Goal: Find specific page/section

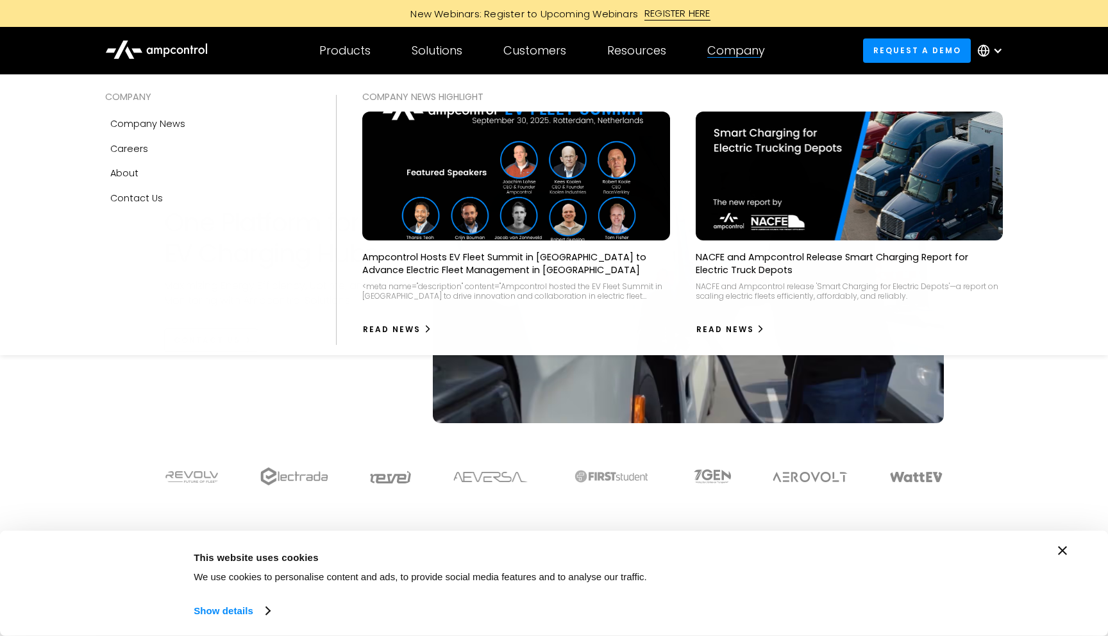
click at [737, 47] on div "Company" at bounding box center [736, 51] width 58 height 14
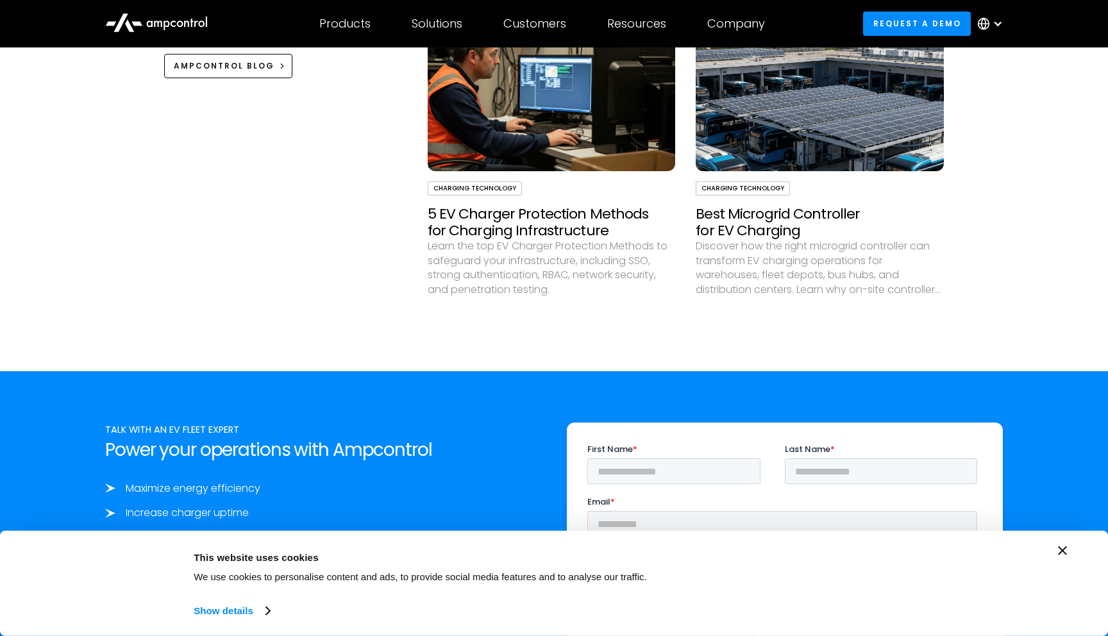
scroll to position [4756, 0]
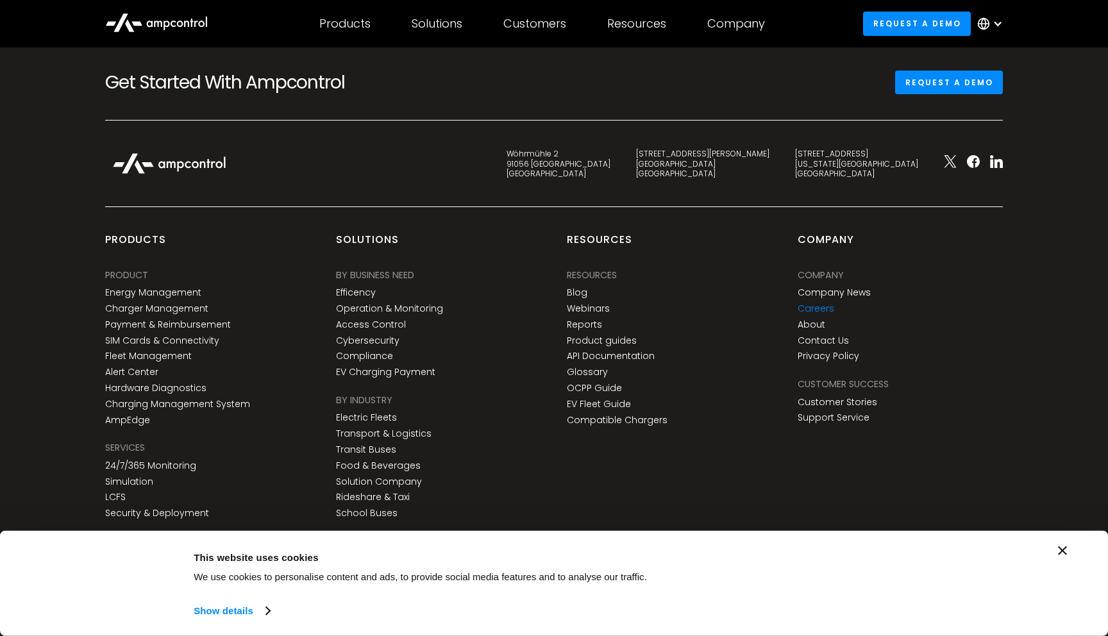
click at [814, 303] on link "Careers" at bounding box center [815, 308] width 37 height 11
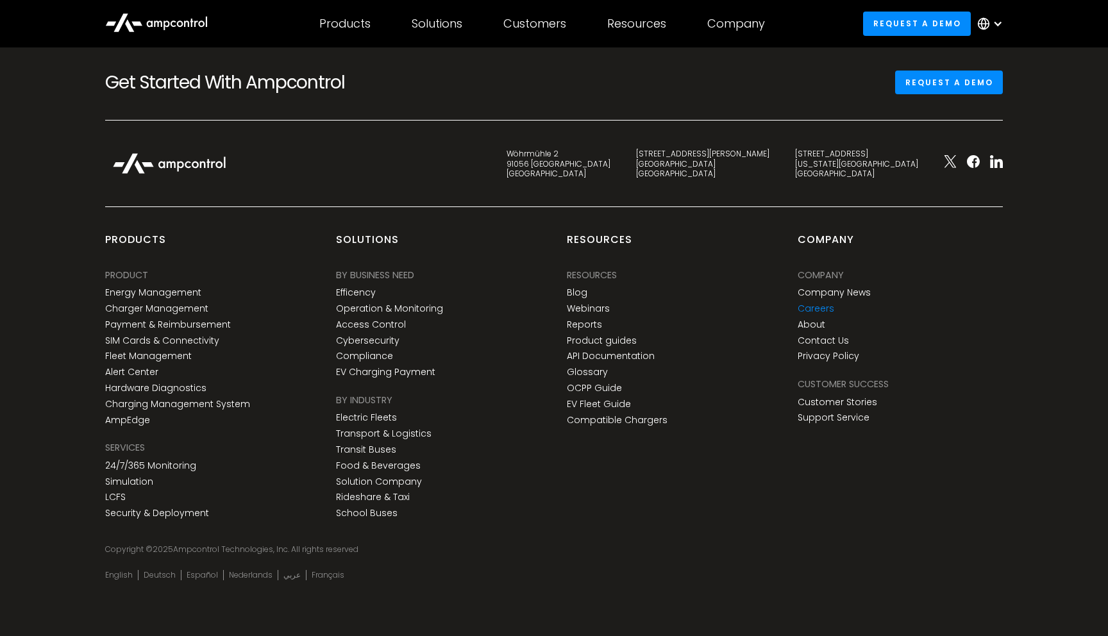
click at [812, 307] on link "Careers" at bounding box center [815, 308] width 37 height 11
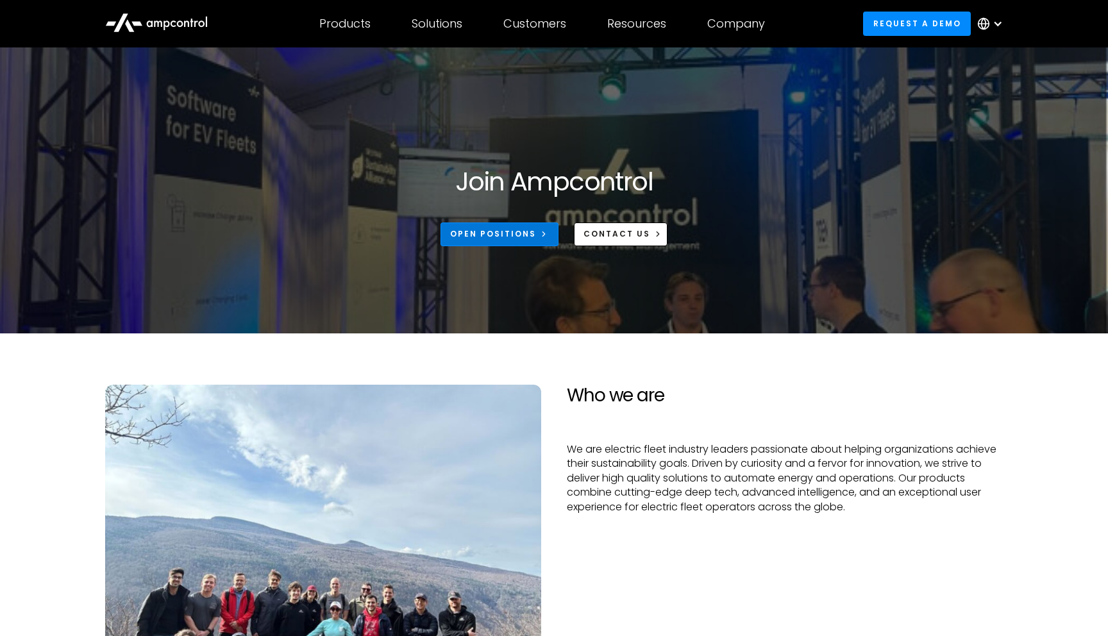
click at [517, 231] on div "Open Positions" at bounding box center [493, 234] width 86 height 12
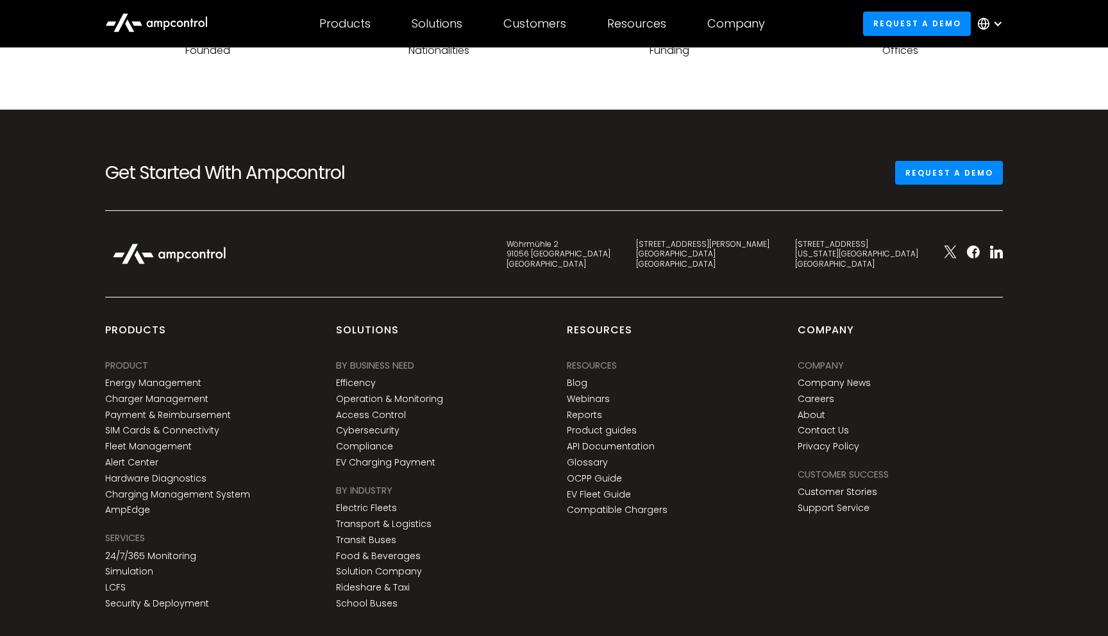
scroll to position [2053, 0]
